Goal: Check status: Check status

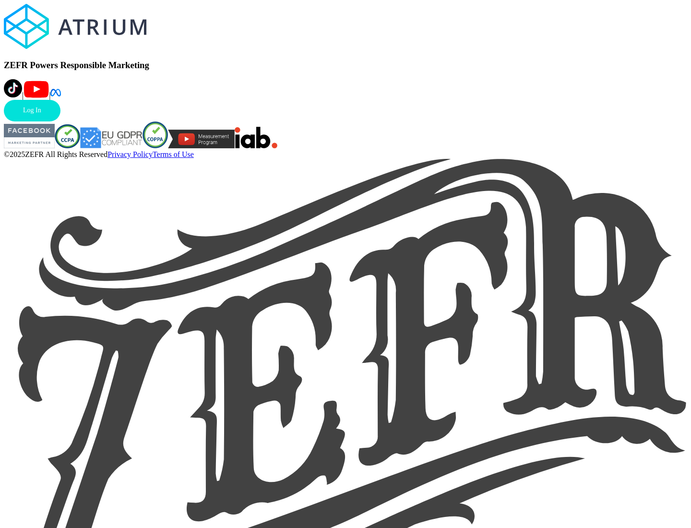
click at [60, 121] on link "Log In" at bounding box center [32, 111] width 57 height 22
